Goal: Information Seeking & Learning: Learn about a topic

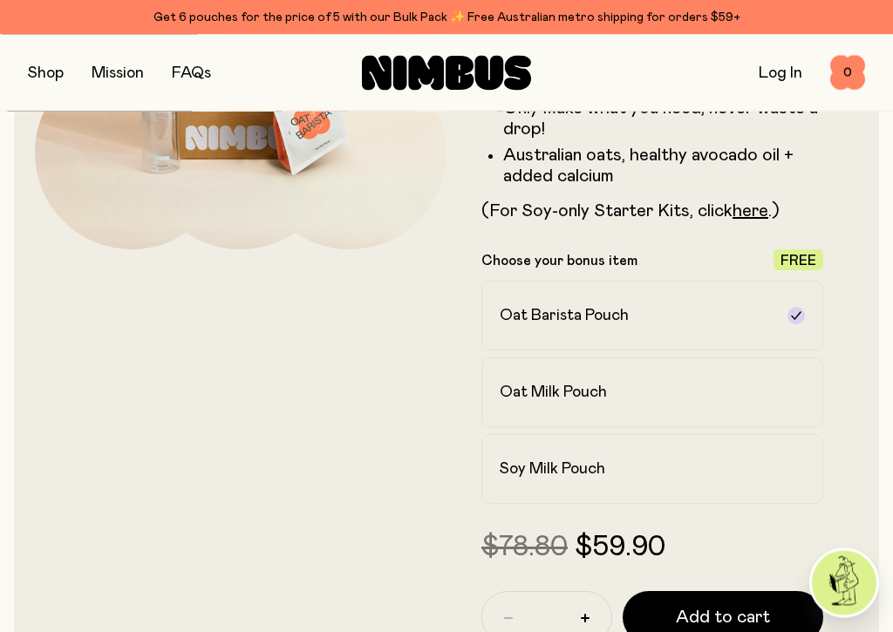
scroll to position [309, 0]
click at [810, 398] on label "Oat Milk Pouch" at bounding box center [652, 392] width 342 height 70
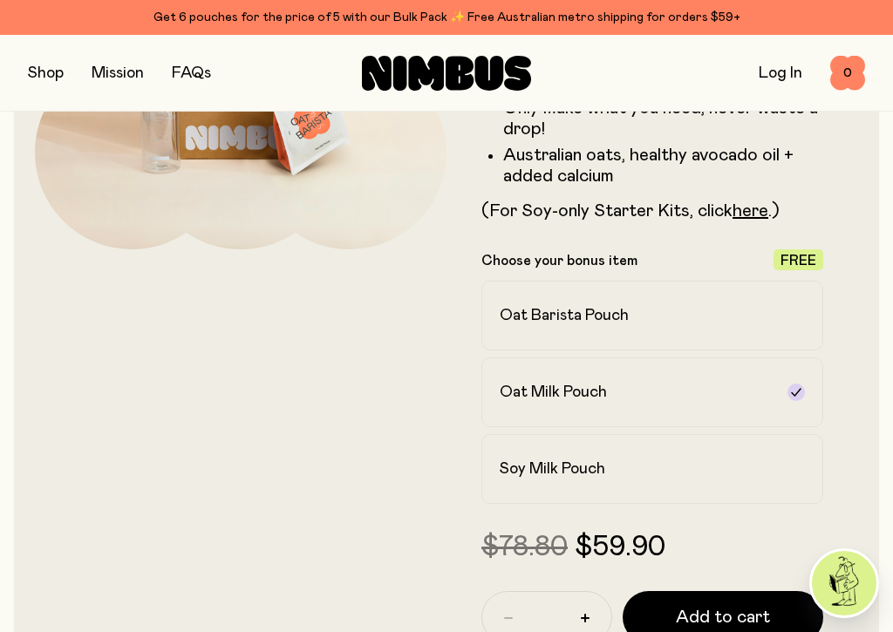
click at [690, 318] on div "Oat Barista Pouch" at bounding box center [637, 315] width 274 height 21
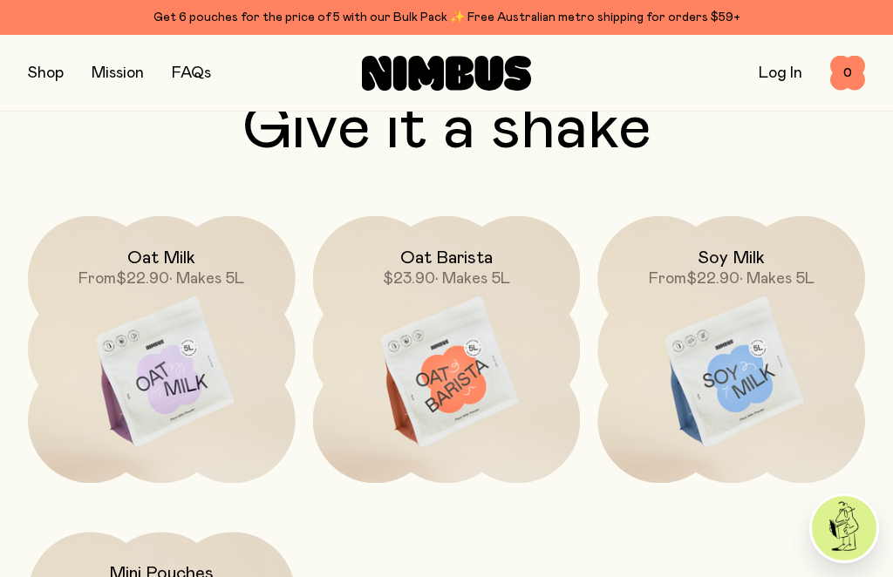
scroll to position [4933, 0]
click at [192, 74] on link "FAQs" at bounding box center [191, 73] width 39 height 16
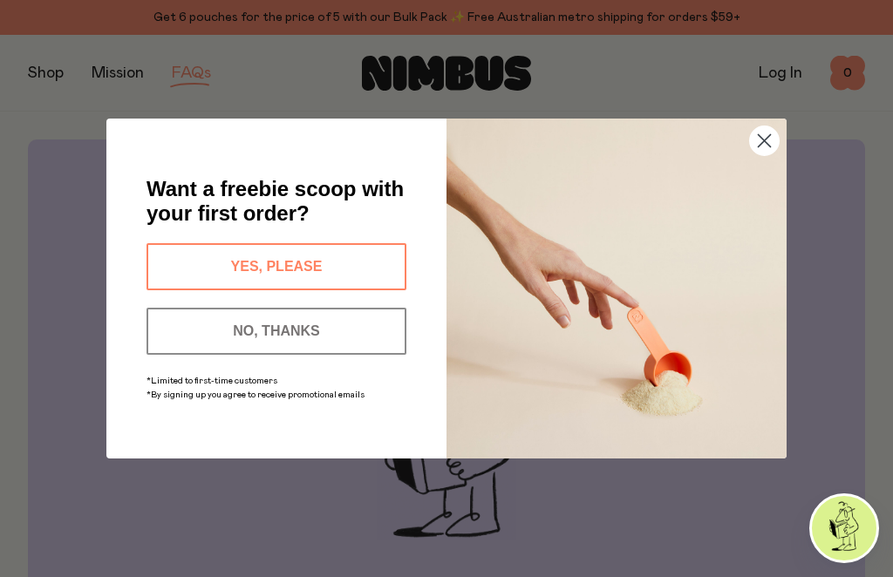
click at [346, 262] on button "YES, PLEASE" at bounding box center [276, 266] width 260 height 47
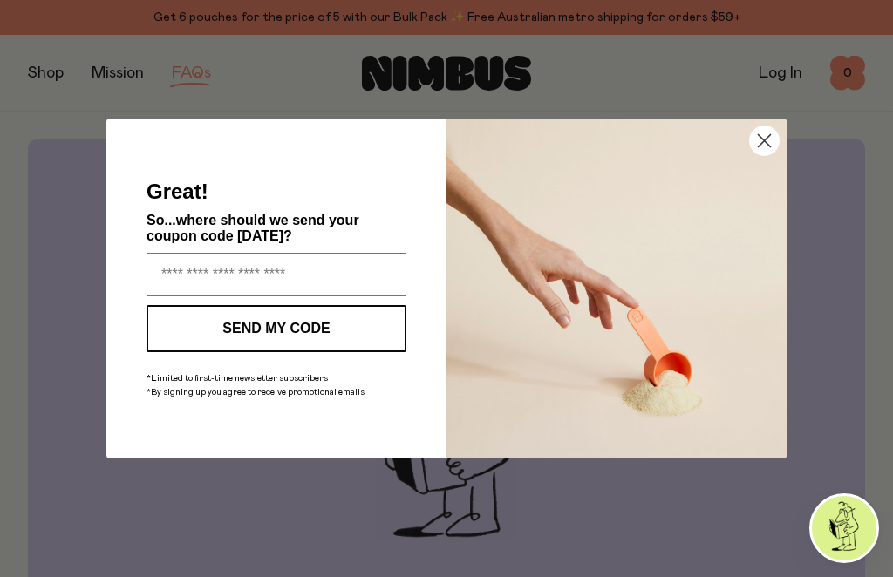
click at [763, 134] on circle "Close dialog" at bounding box center [764, 140] width 29 height 29
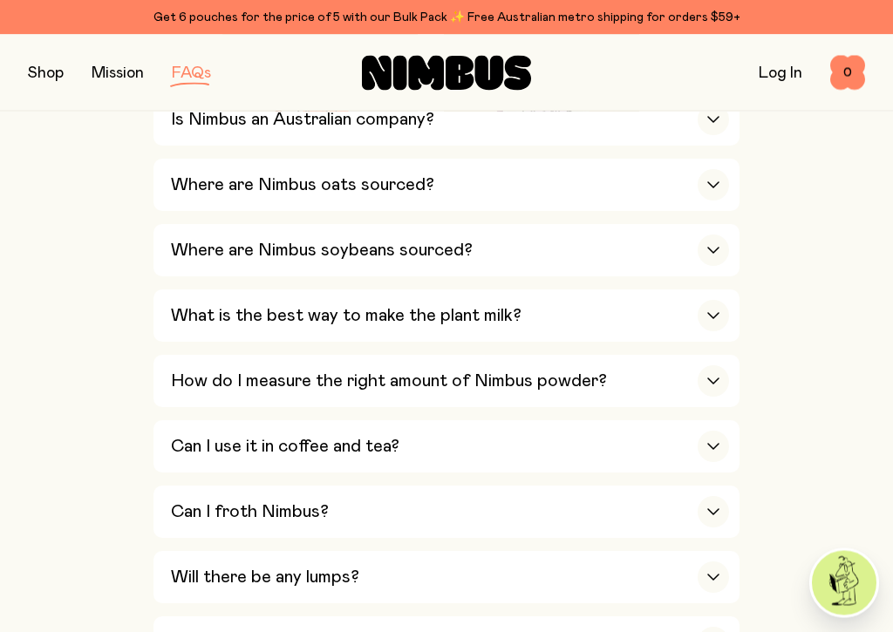
scroll to position [698, 0]
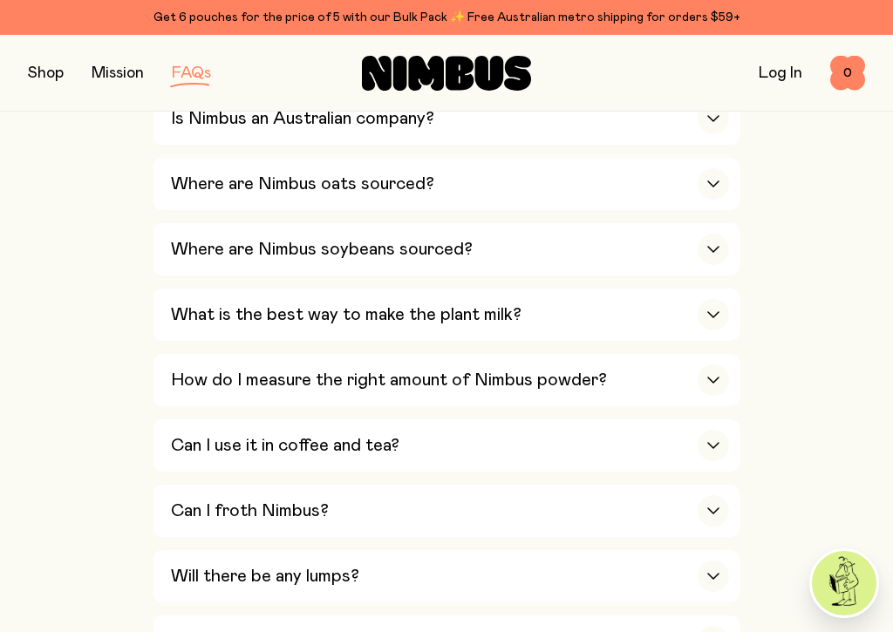
click at [726, 430] on div "button" at bounding box center [712, 445] width 31 height 31
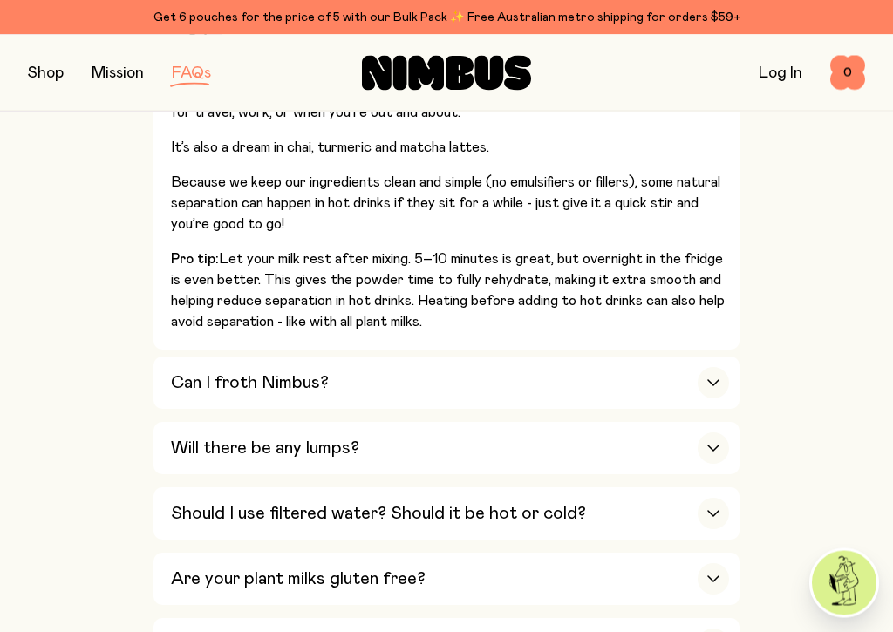
scroll to position [1146, 0]
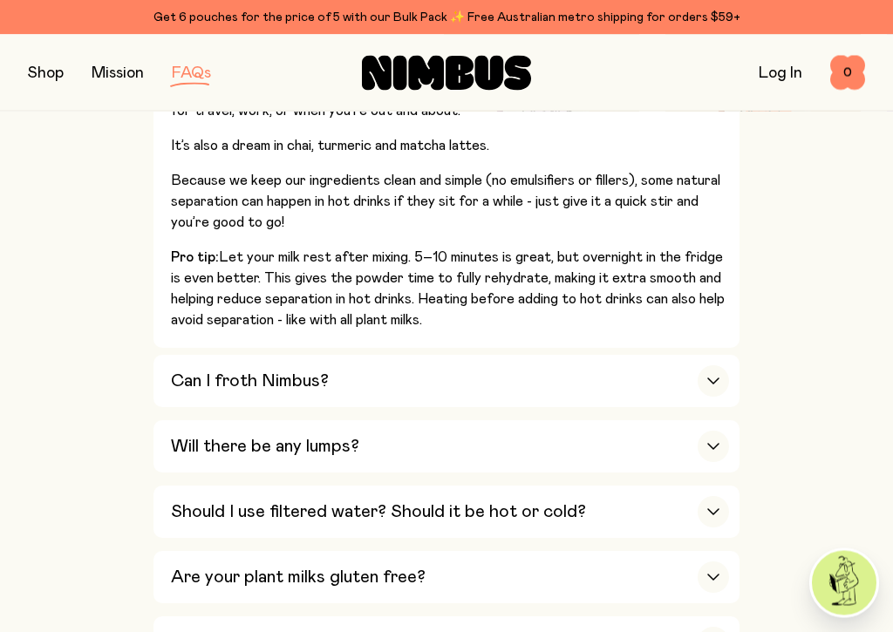
click at [726, 552] on div "Are your plant milks gluten free?" at bounding box center [450, 578] width 558 height 52
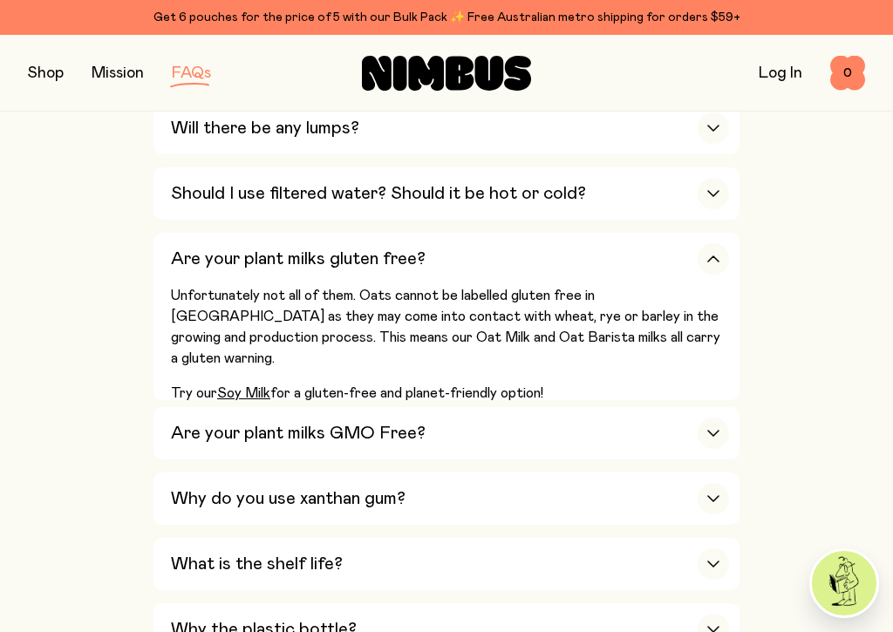
click at [721, 483] on div "button" at bounding box center [712, 498] width 31 height 31
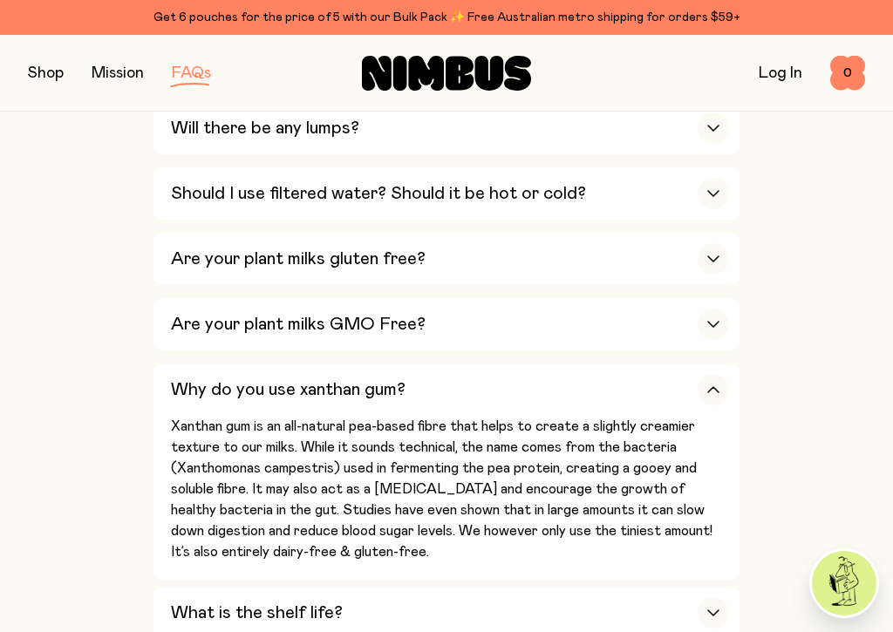
click at [718, 576] on icon "button" at bounding box center [713, 612] width 10 height 5
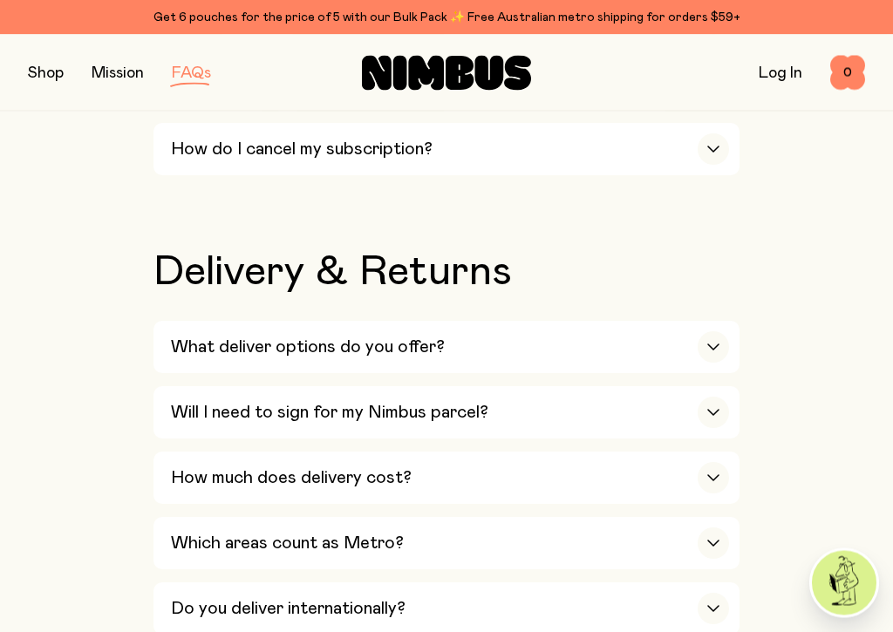
scroll to position [2912, 0]
click at [722, 331] on div "button" at bounding box center [712, 346] width 31 height 31
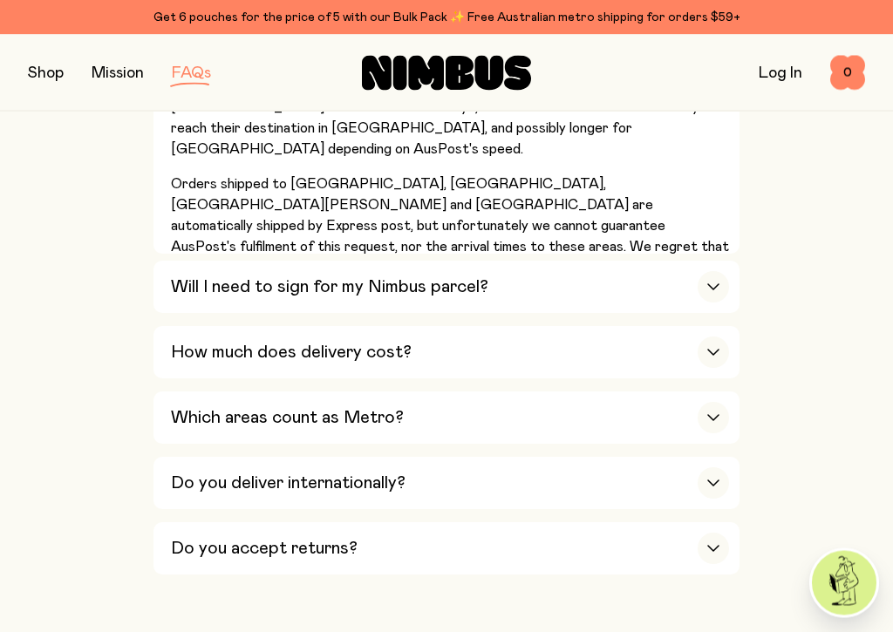
scroll to position [3230, 0]
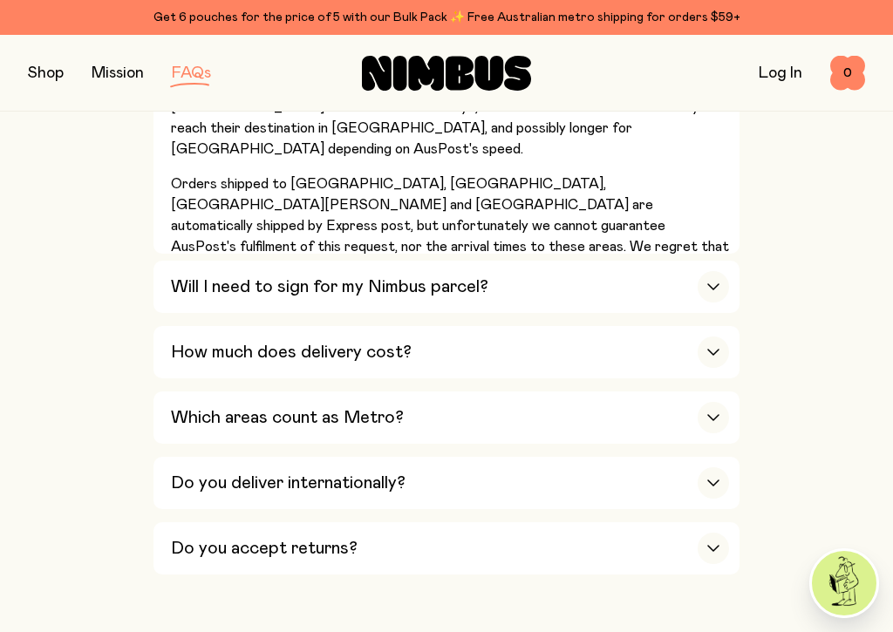
click at [720, 533] on div "button" at bounding box center [712, 548] width 31 height 31
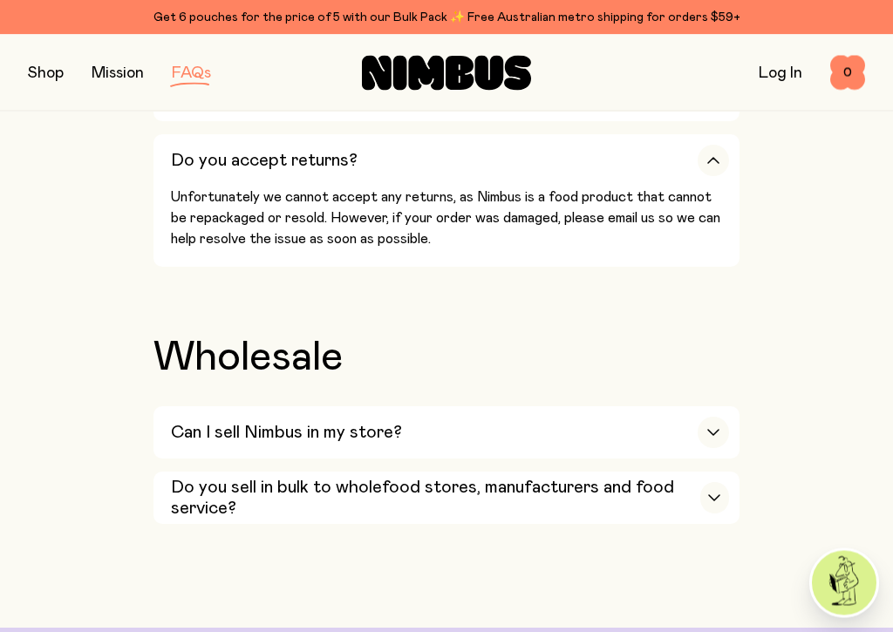
scroll to position [3426, 0]
click at [721, 482] on div "button" at bounding box center [714, 497] width 29 height 31
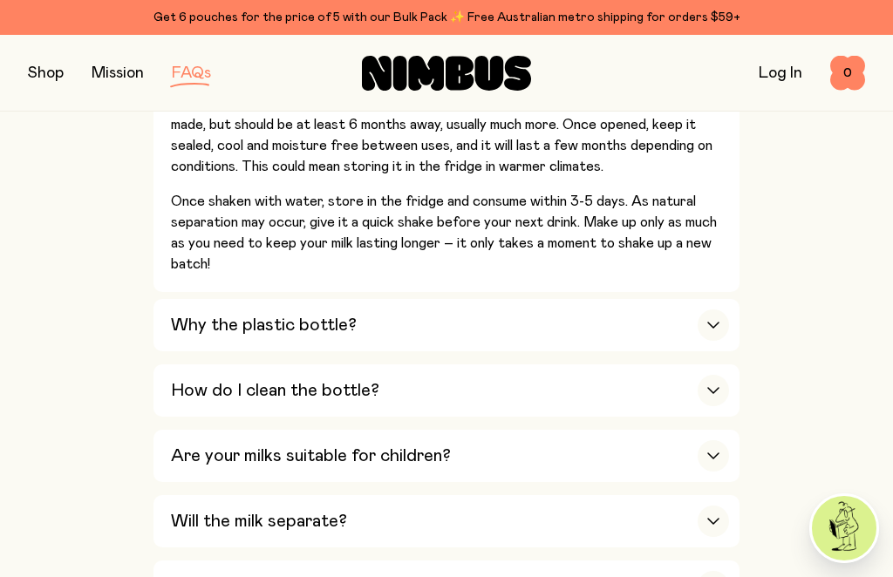
scroll to position [1555, 0]
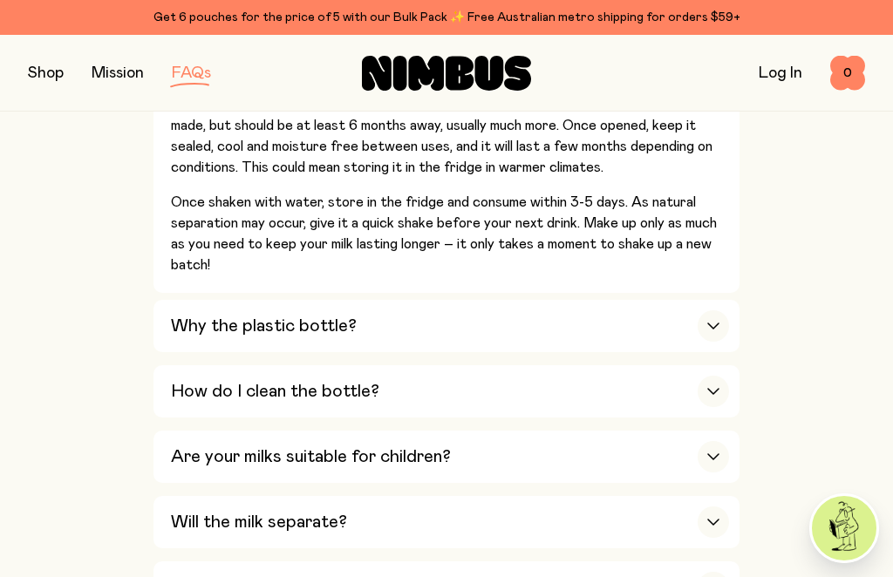
click at [728, 310] on div "button" at bounding box center [712, 325] width 31 height 31
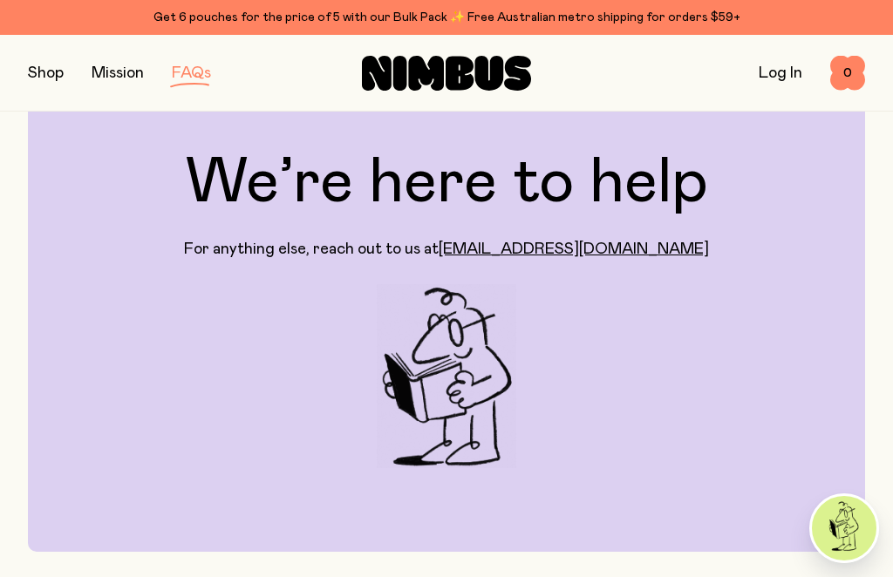
scroll to position [0, 0]
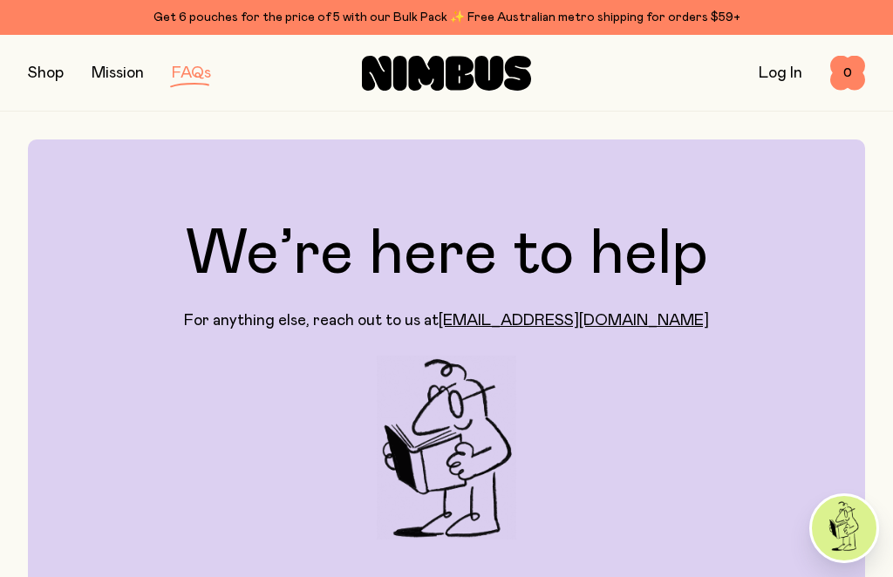
click at [606, 313] on link "[EMAIL_ADDRESS][DOMAIN_NAME]" at bounding box center [574, 321] width 270 height 16
